Goal: Book appointment/travel/reservation

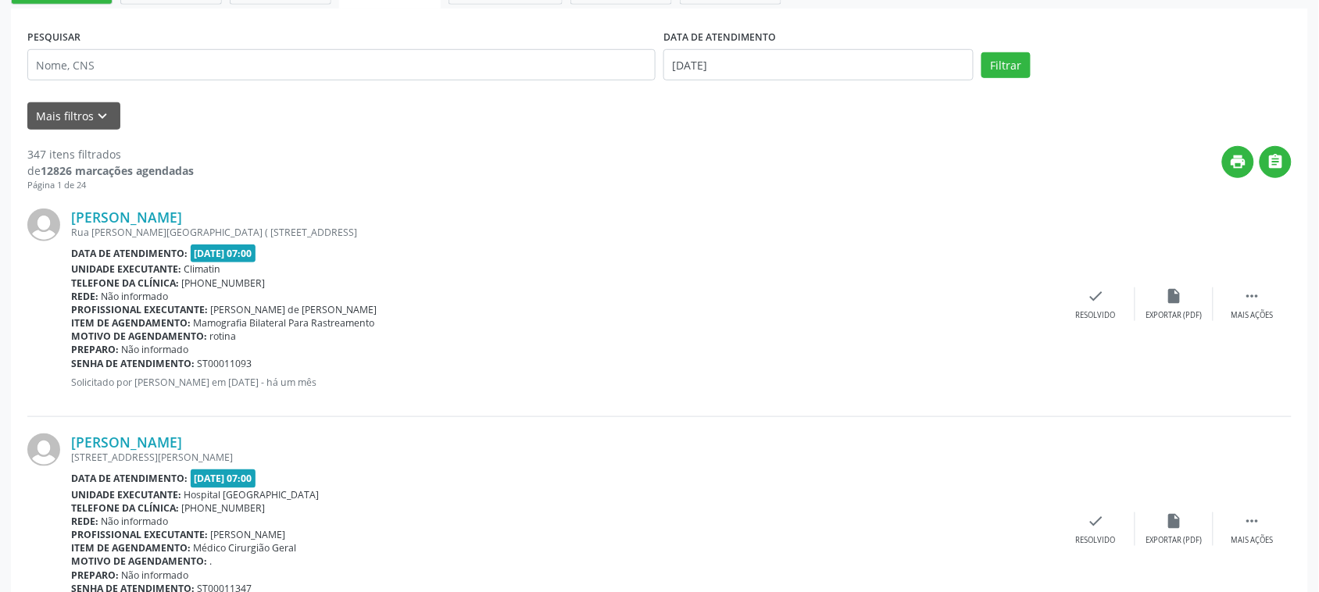
scroll to position [293, 0]
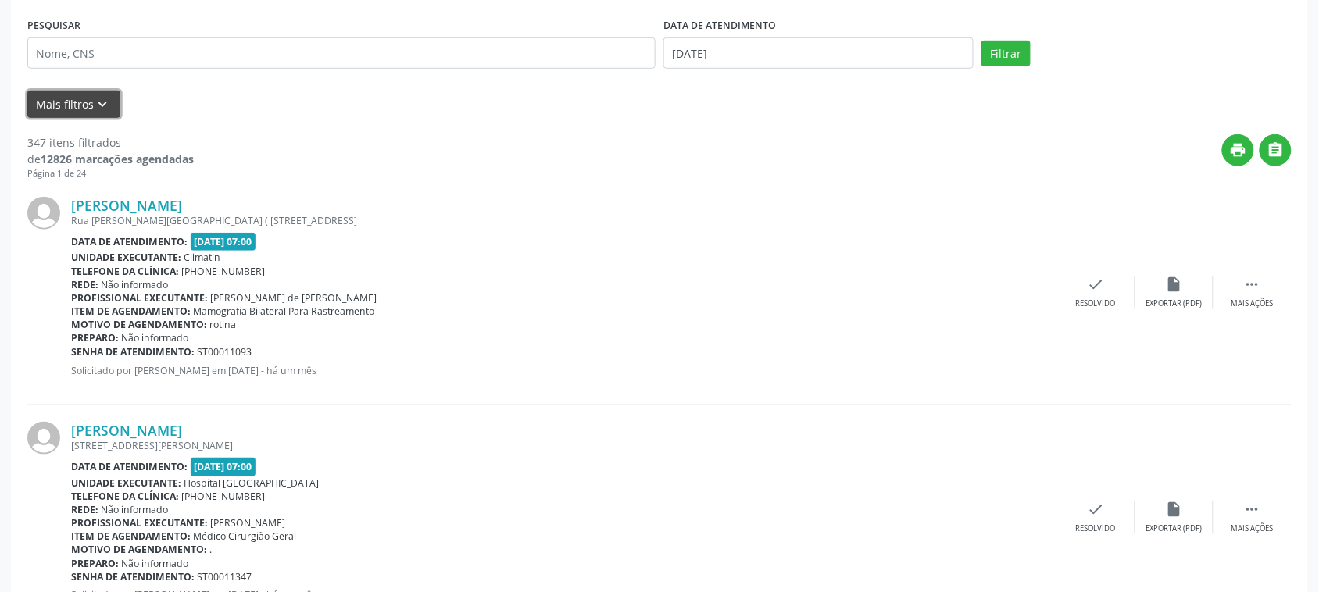
click at [95, 100] on icon "keyboard_arrow_down" at bounding box center [103, 104] width 17 height 17
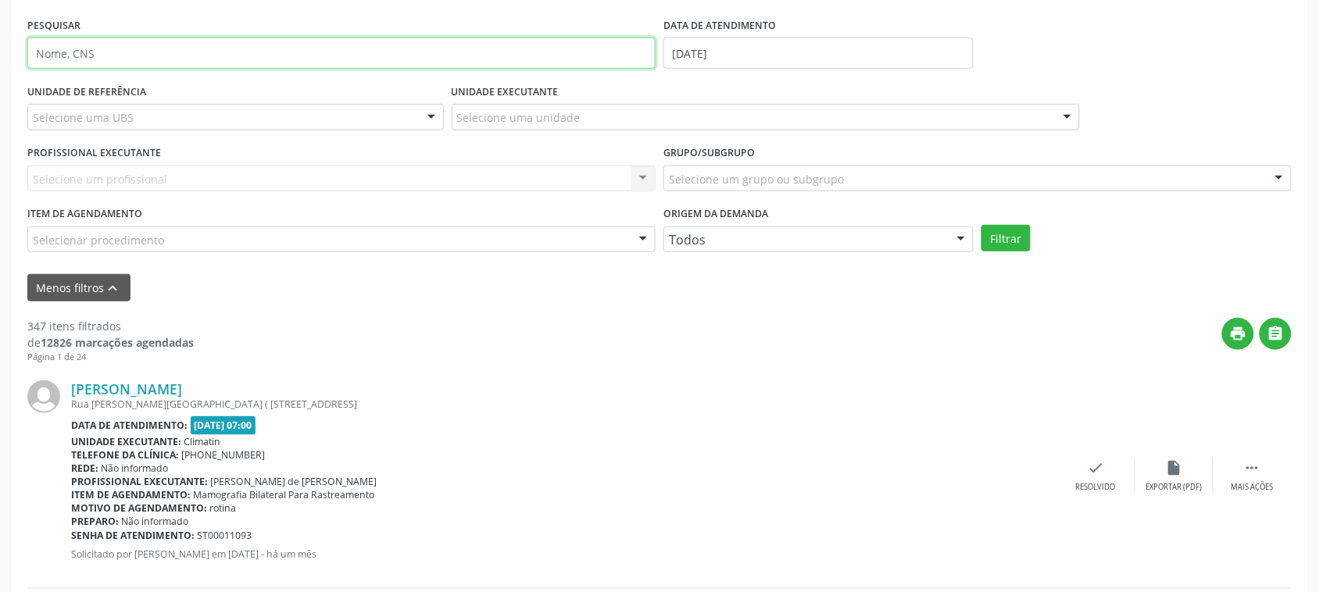
click at [225, 61] on input "text" at bounding box center [341, 53] width 628 height 31
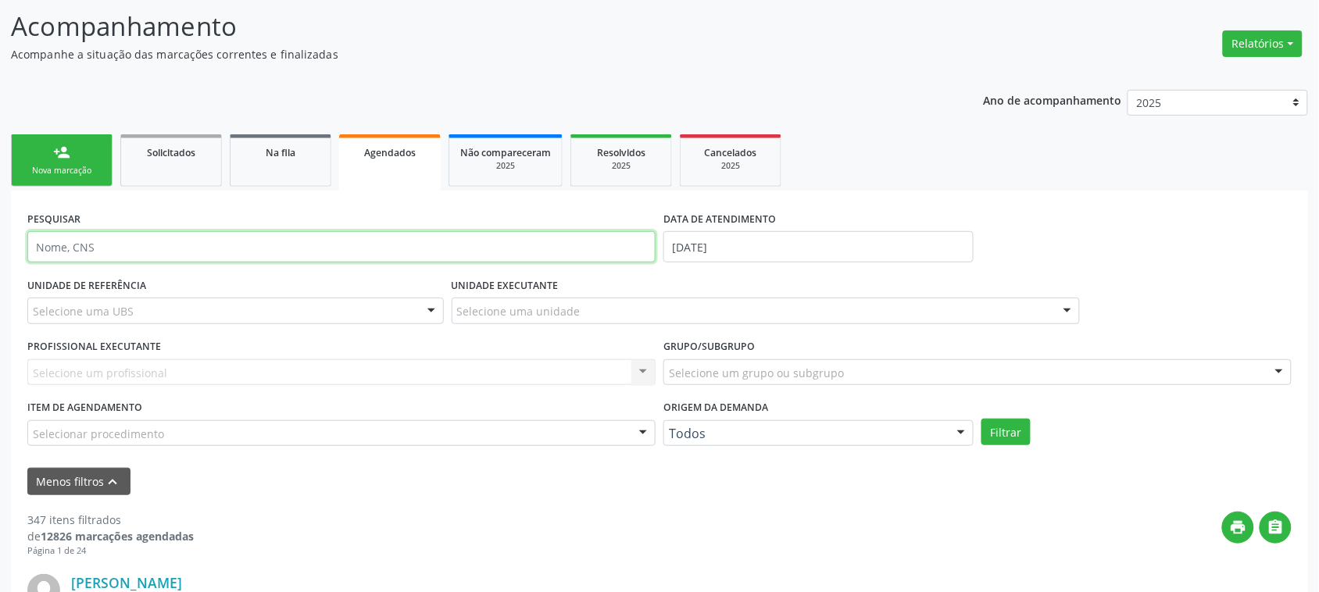
scroll to position [98, 0]
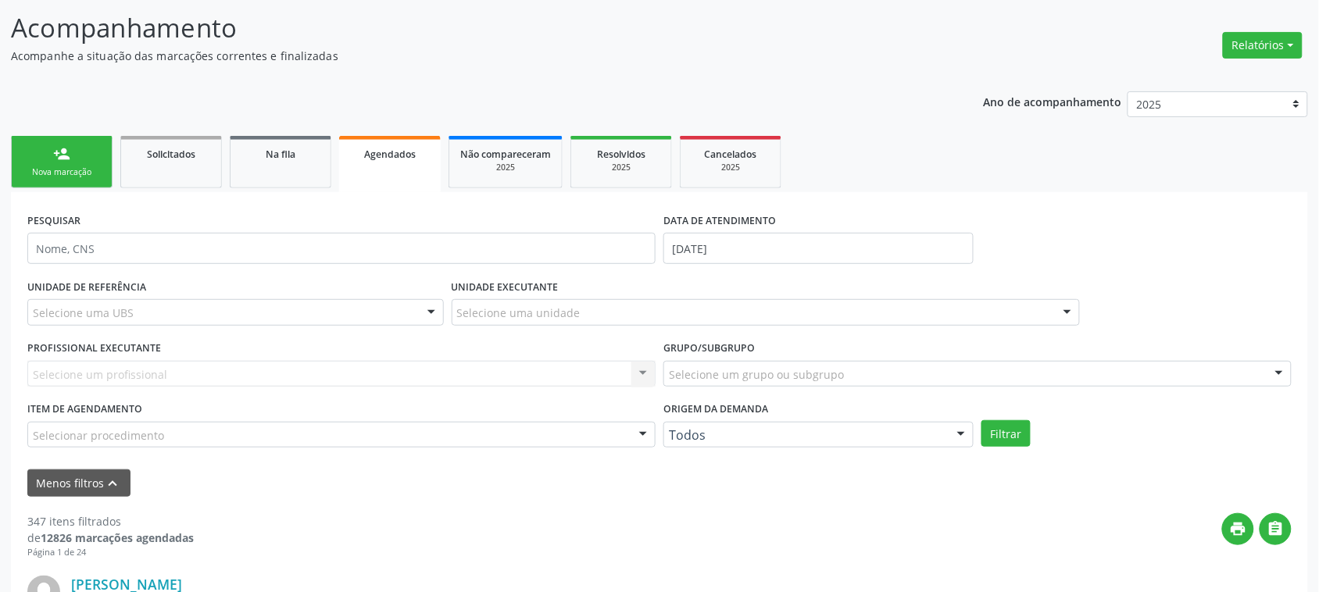
click at [1036, 162] on ul "person_add Nova marcação Solicitados Na fila Agendados Não compareceram 2025 Re…" at bounding box center [659, 162] width 1297 height 60
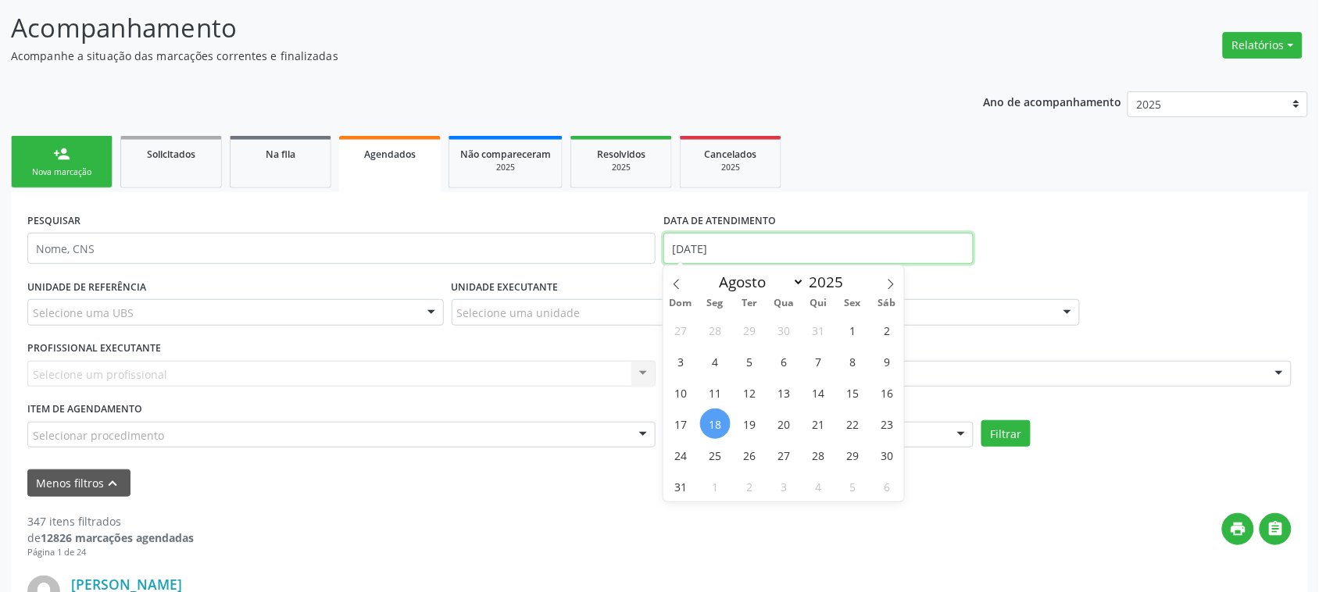
click at [821, 242] on input "[DATE]" at bounding box center [819, 248] width 310 height 31
click at [879, 215] on div "DATA DE ATENDIMENTO" at bounding box center [819, 221] width 310 height 24
select select "7"
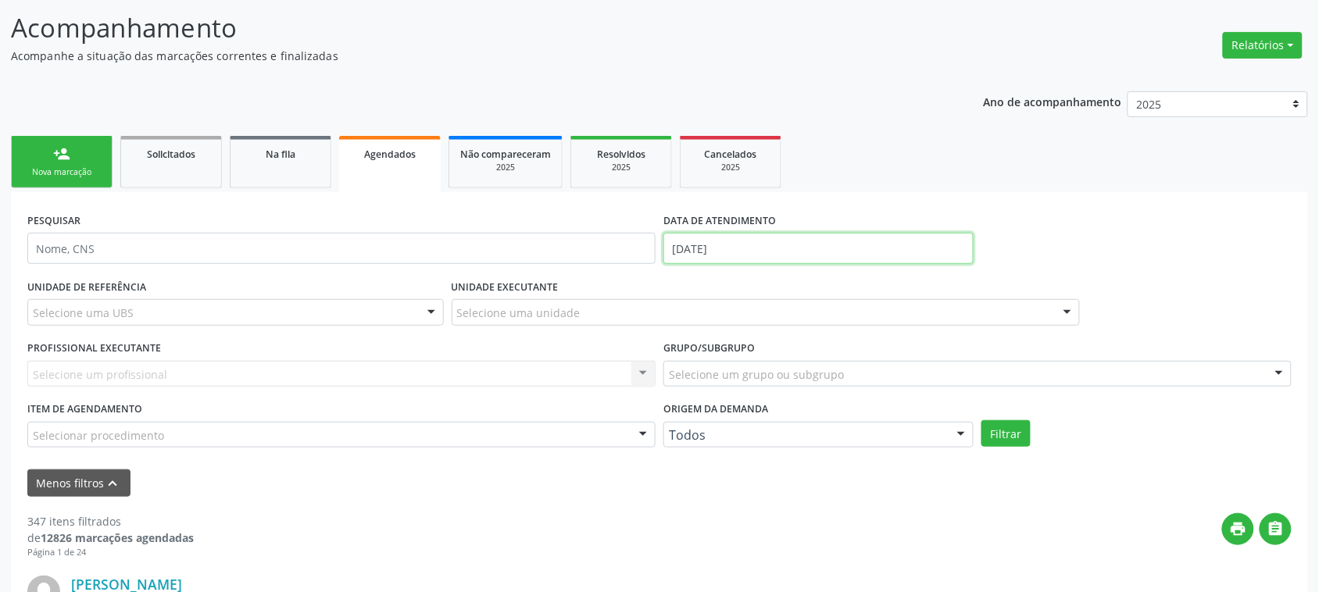
click at [709, 249] on input "[DATE]" at bounding box center [819, 248] width 310 height 31
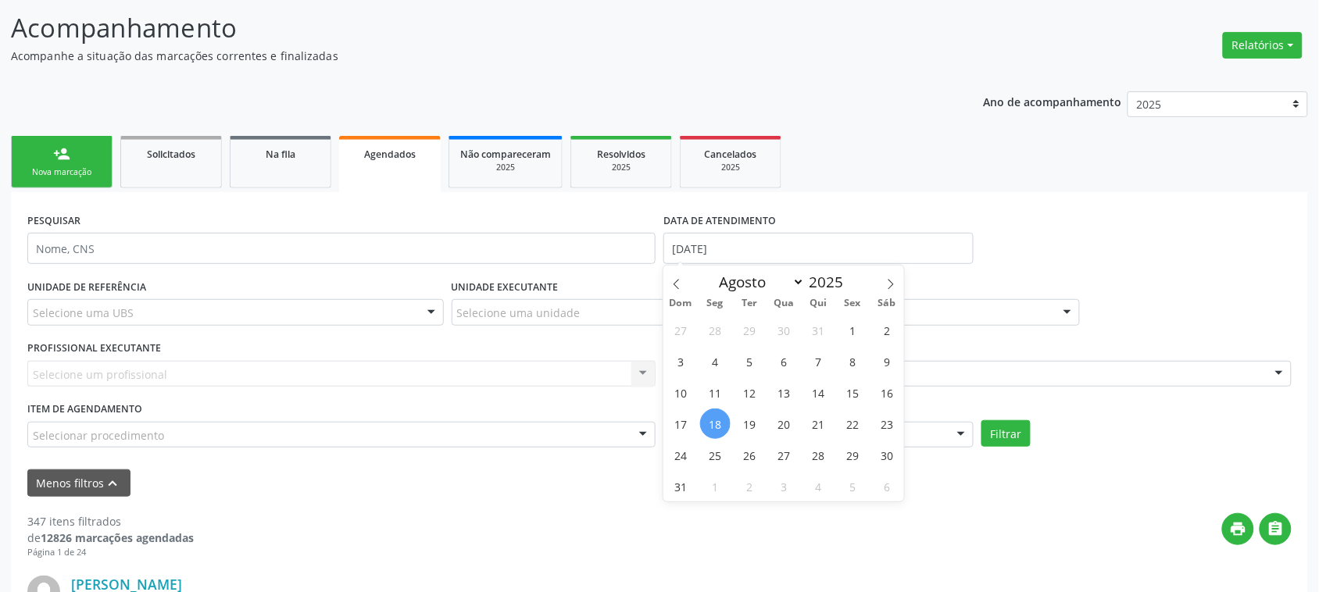
click at [712, 427] on span "18" at bounding box center [715, 424] width 30 height 30
type input "[DATE]"
click at [723, 427] on span "18" at bounding box center [715, 424] width 30 height 30
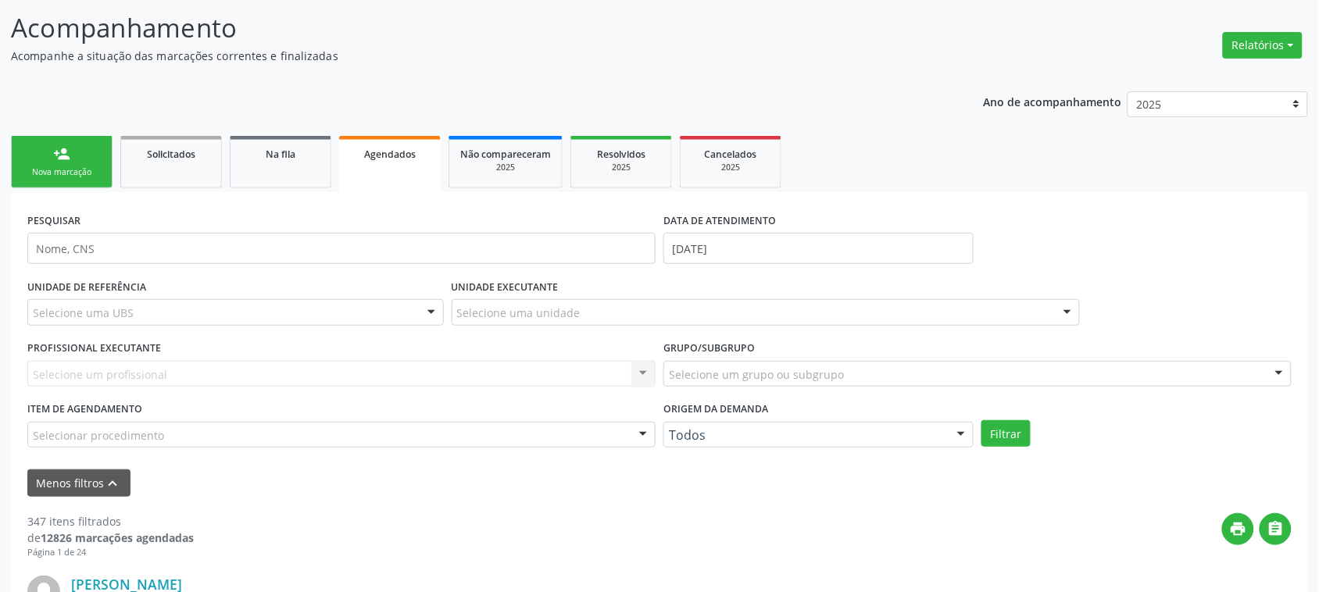
click at [360, 282] on div "UNIDADE DE REFERÊNCIA Selecione uma UBS Todas as UBS Usf do Mutirao Usf Cohab U…" at bounding box center [235, 305] width 424 height 61
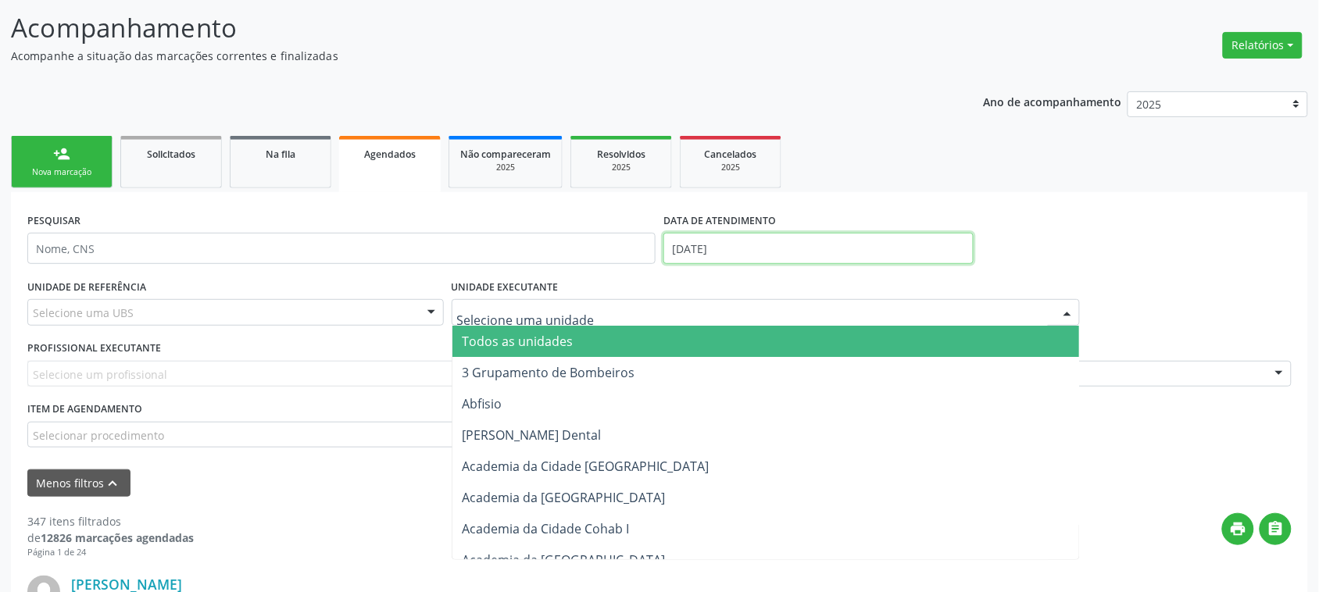
click at [725, 251] on input "[DATE]" at bounding box center [819, 248] width 310 height 31
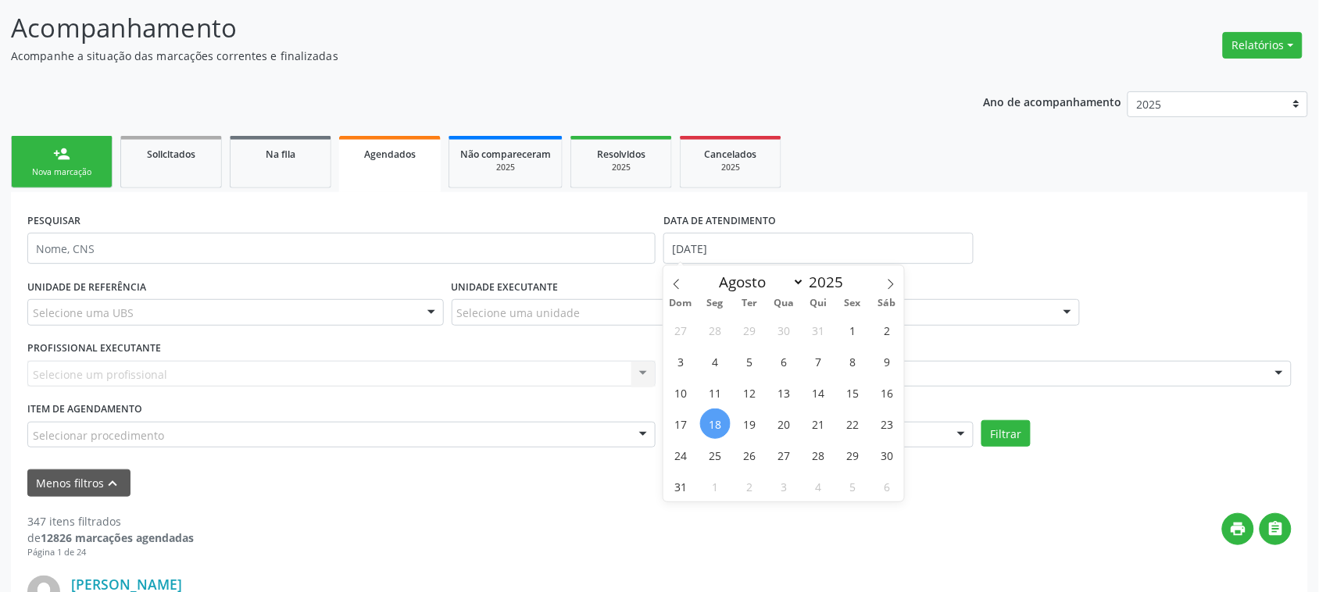
click at [717, 417] on span "18" at bounding box center [715, 424] width 30 height 30
type input "[DATE]"
click at [717, 417] on span "18" at bounding box center [715, 424] width 30 height 30
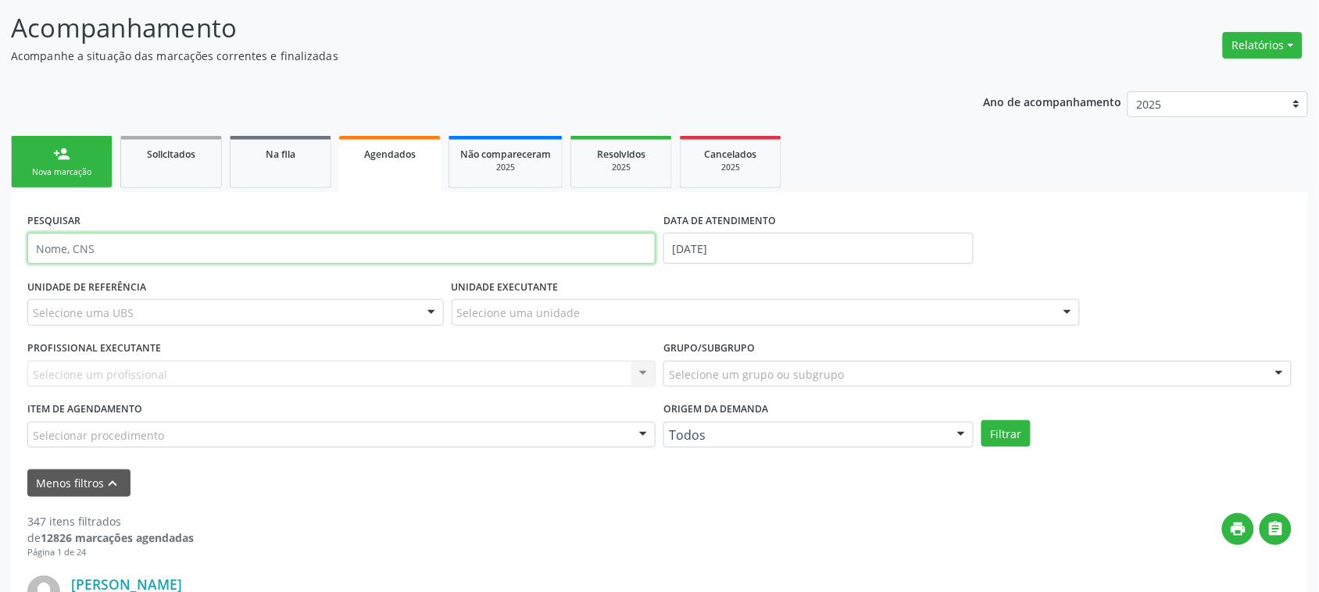
click at [95, 248] on input "text" at bounding box center [341, 248] width 628 height 31
type input "[PERSON_NAME] DO SO"
click at [982, 420] on button "Filtrar" at bounding box center [1006, 433] width 49 height 27
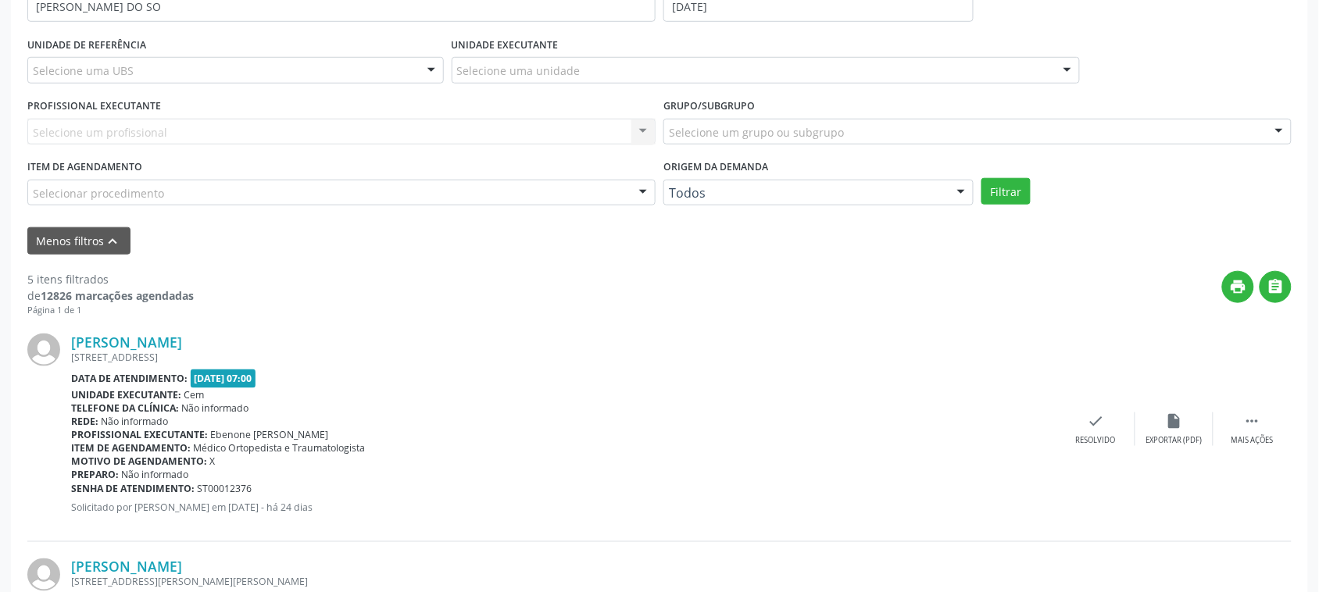
scroll to position [142, 0]
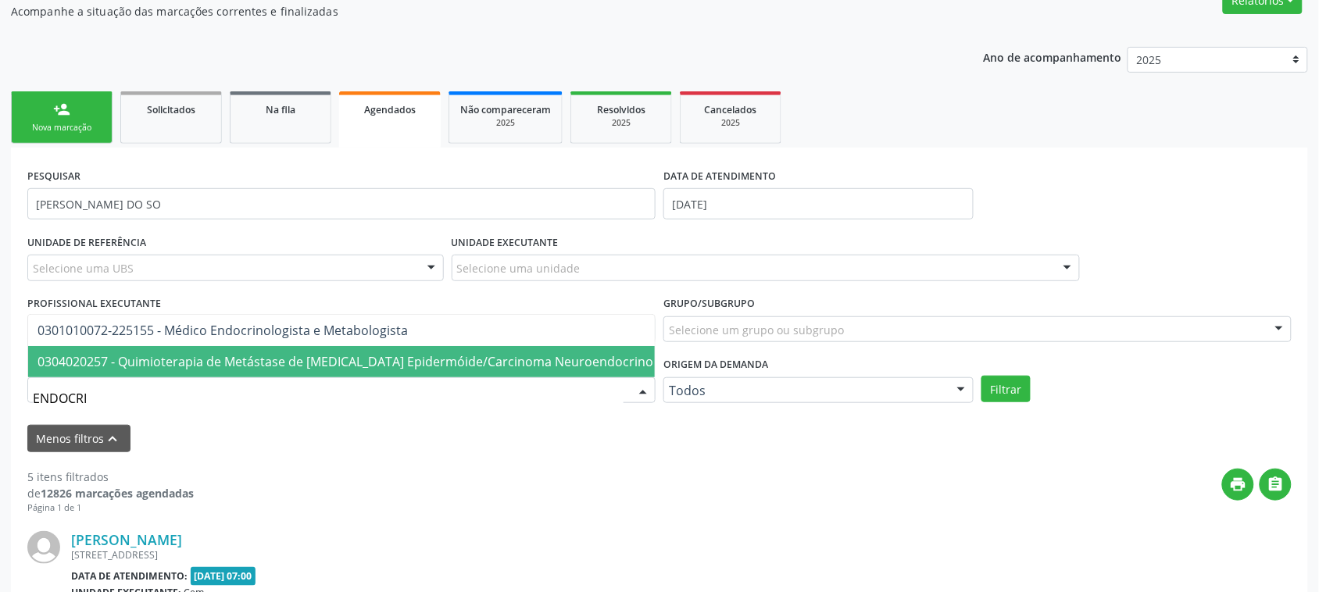
type input "ENDOCRIN"
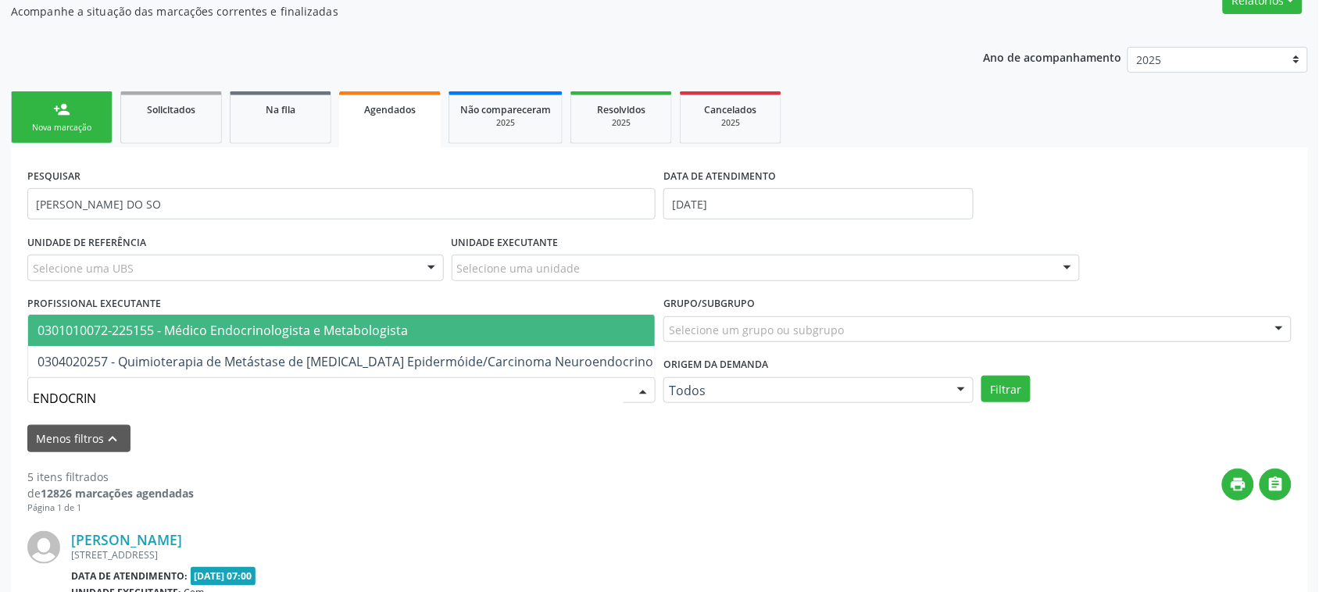
click at [139, 322] on span "0301010072-225155 - Médico Endocrinologista e Metabologista" at bounding box center [223, 330] width 370 height 17
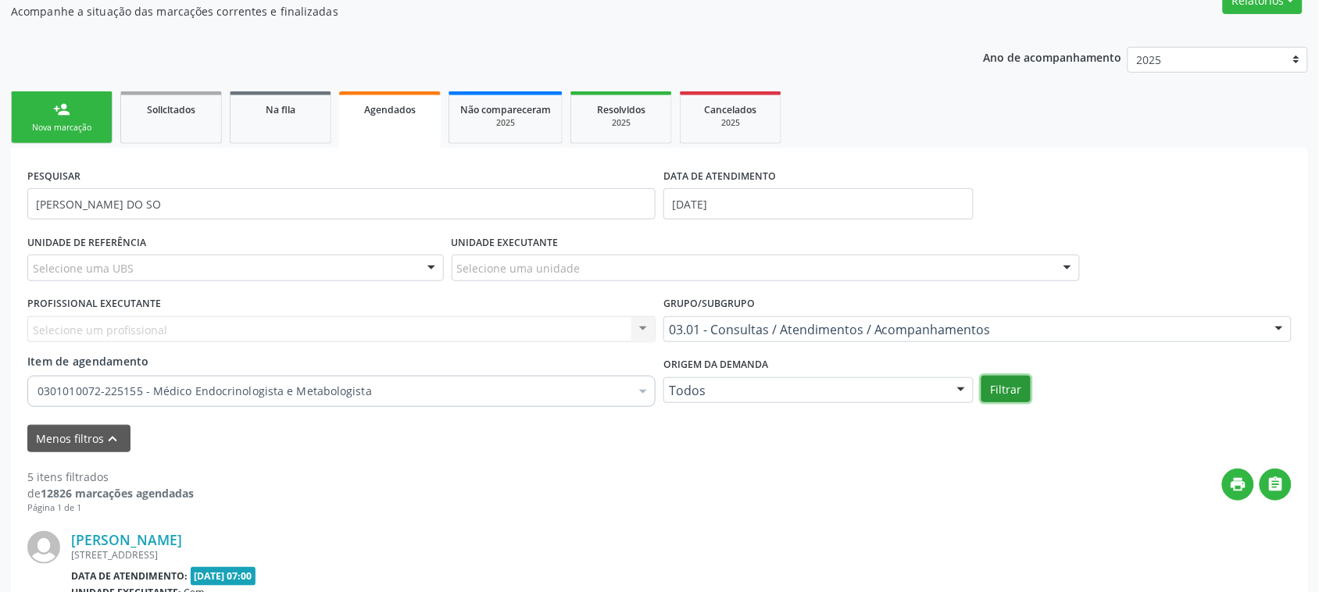
click at [994, 388] on button "Filtrar" at bounding box center [1006, 389] width 49 height 27
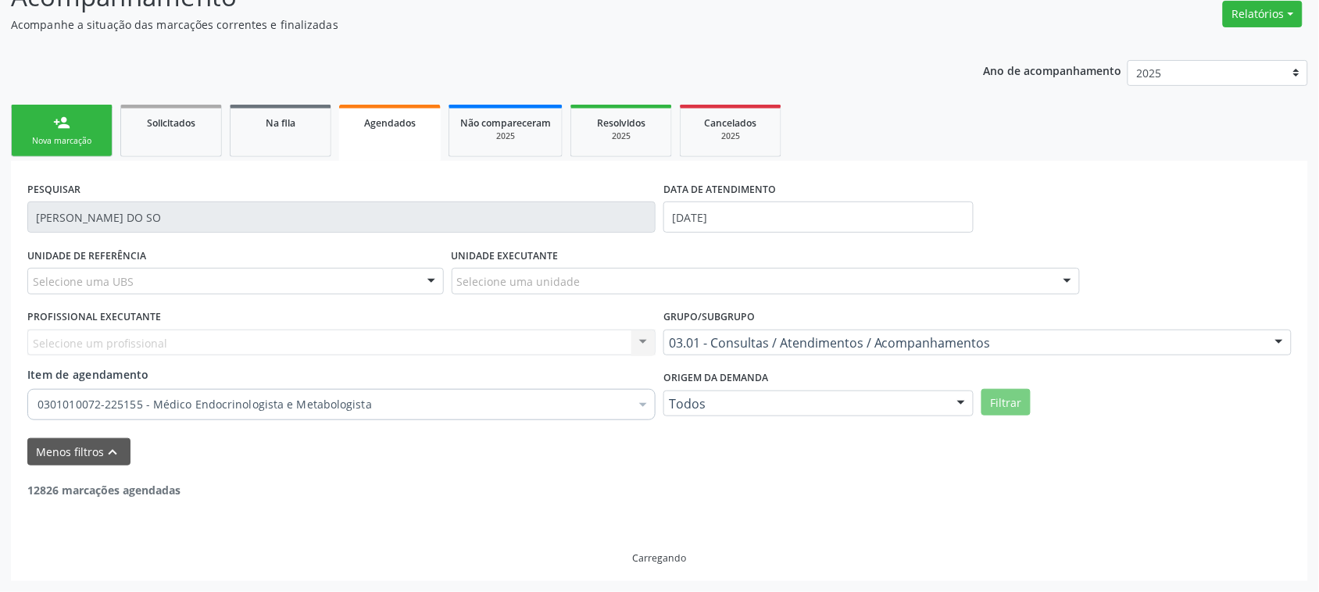
scroll to position [78, 0]
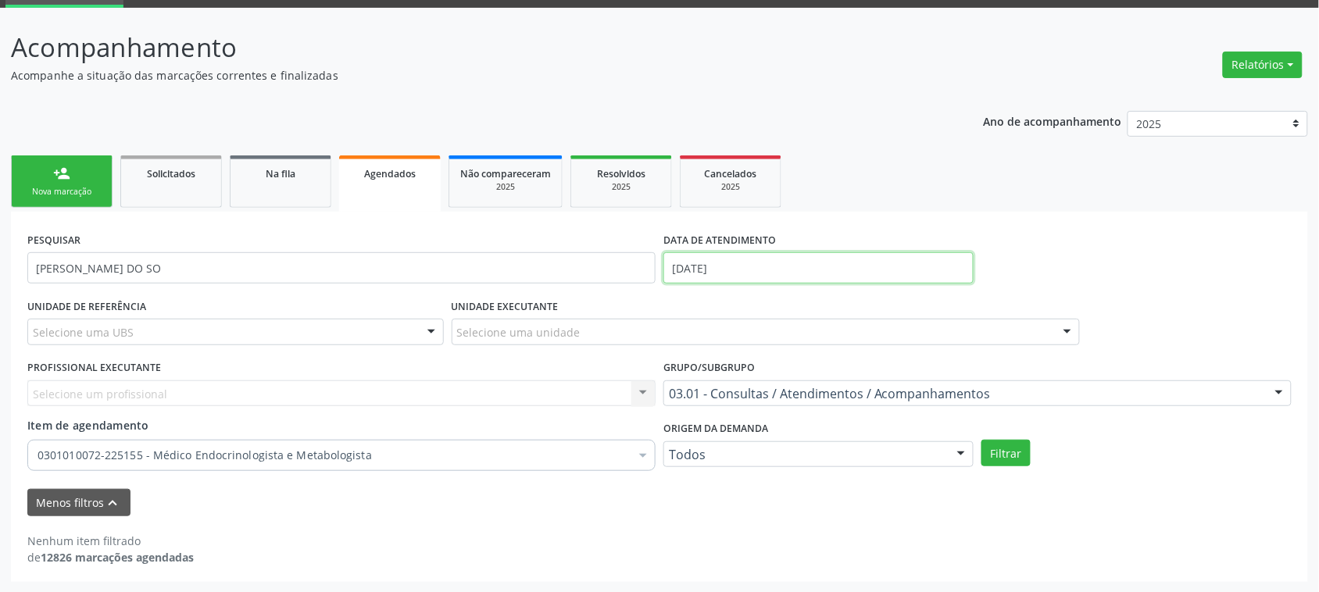
click at [728, 270] on input "[DATE]" at bounding box center [819, 267] width 310 height 31
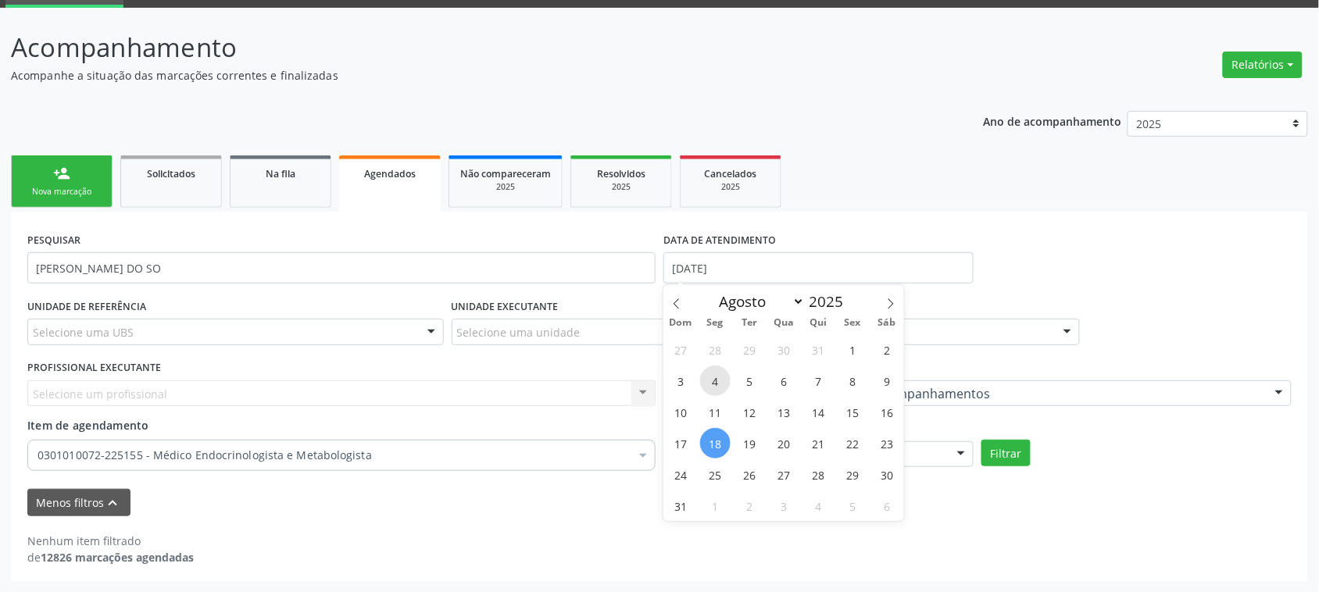
click at [715, 381] on span "4" at bounding box center [715, 381] width 30 height 30
type input "[DATE]"
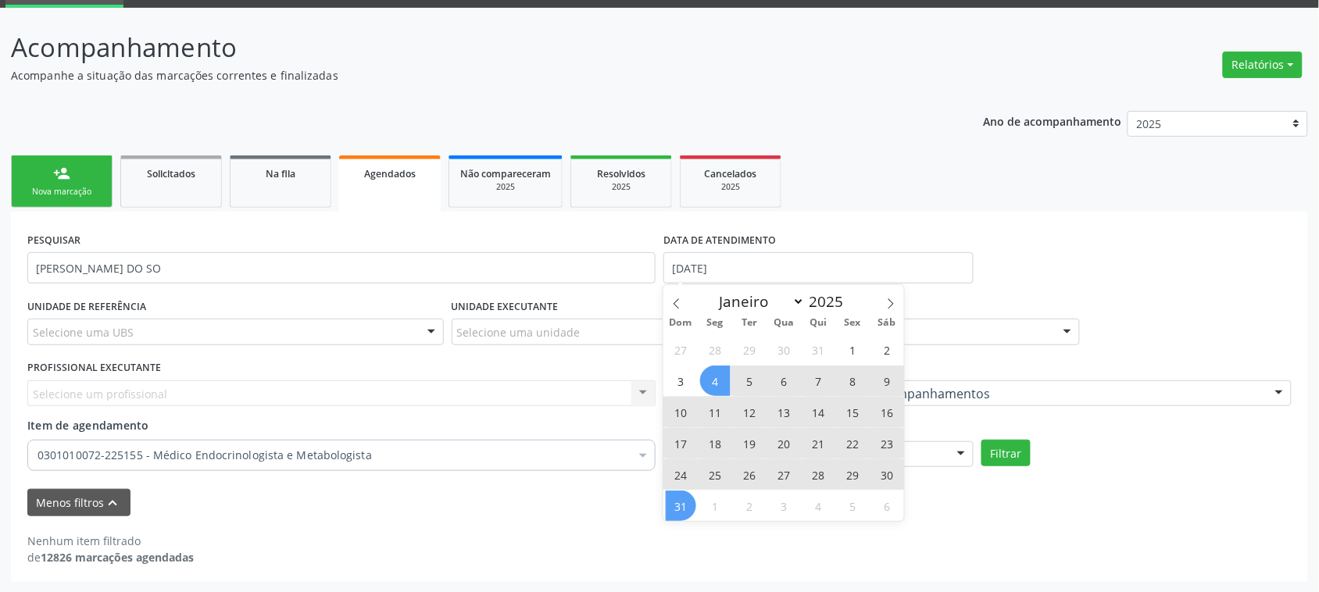
click at [678, 503] on span "31" at bounding box center [681, 506] width 30 height 30
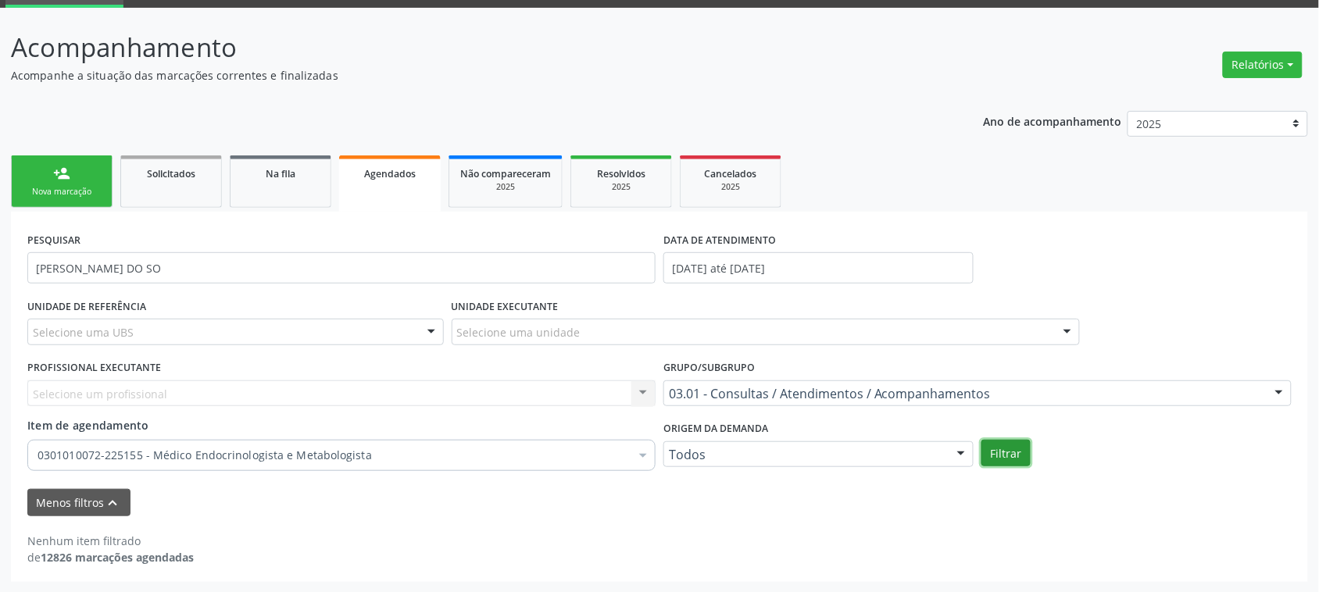
click at [1028, 454] on button "Filtrar" at bounding box center [1006, 453] width 49 height 27
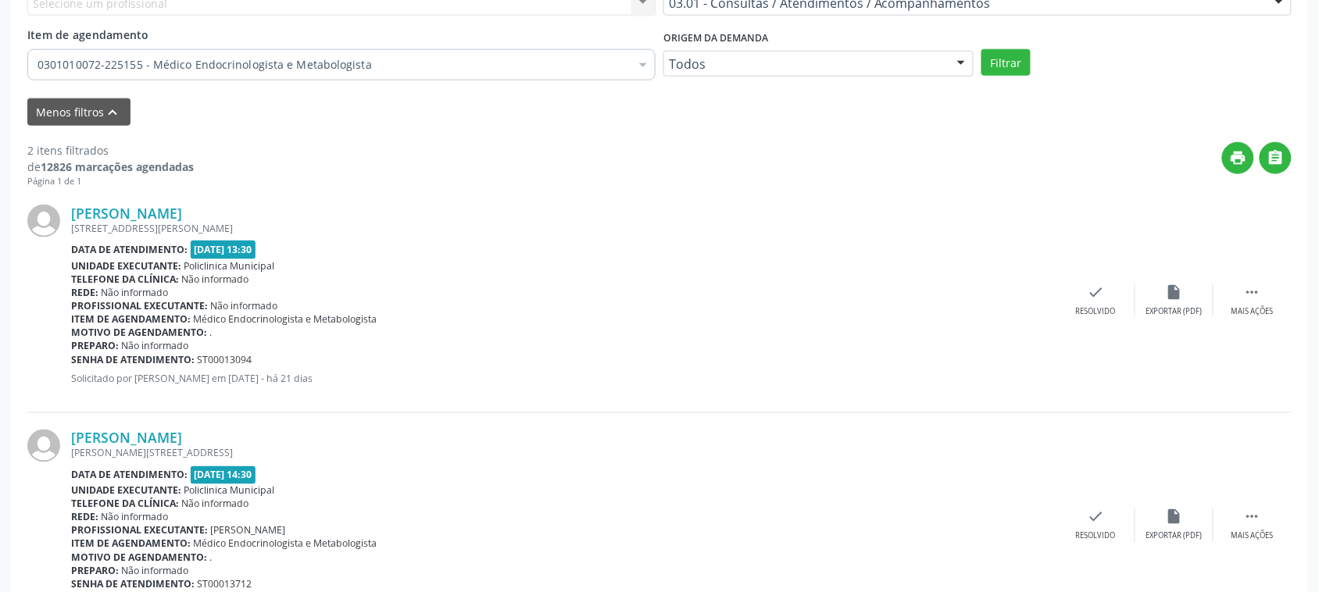
scroll to position [541, 0]
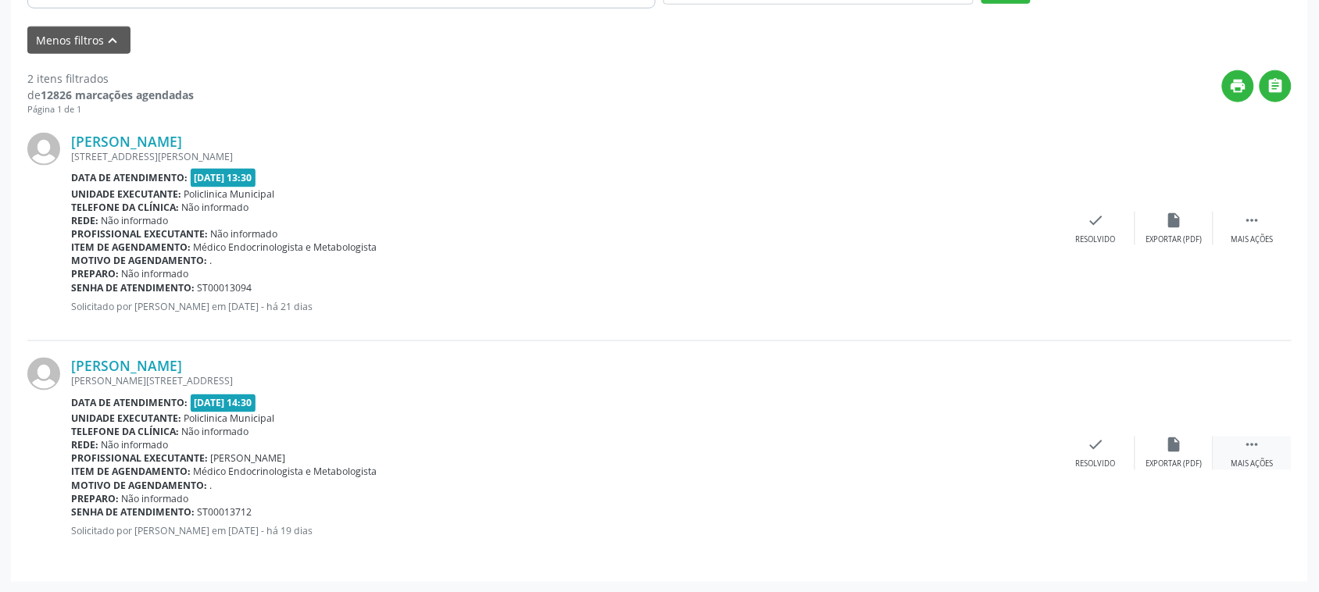
click at [1243, 440] on div " Mais ações" at bounding box center [1253, 454] width 78 height 34
click at [954, 449] on div "print Imprimir" at bounding box center [940, 454] width 78 height 34
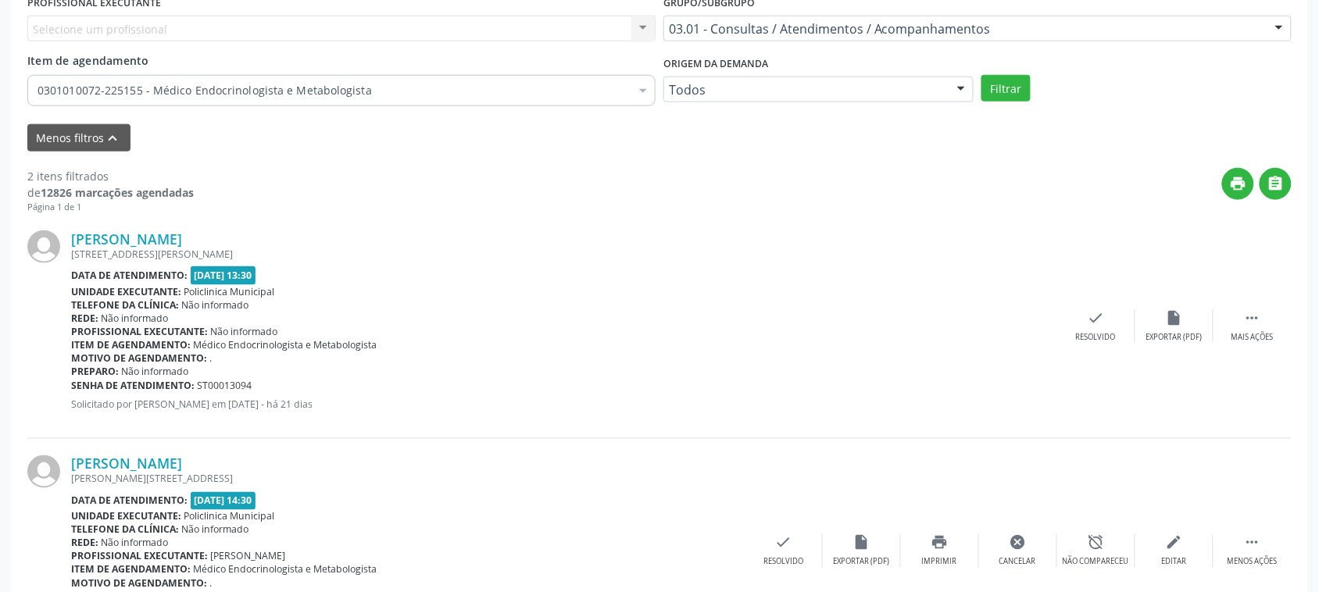
scroll to position [345, 0]
